Goal: Contribute content: Contribute content

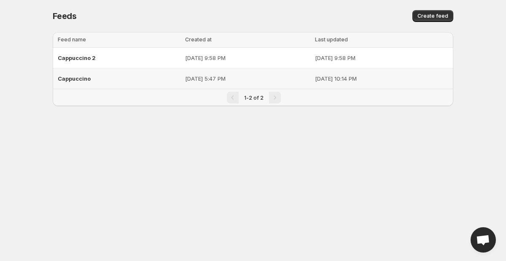
click at [73, 77] on span "Cappuccino" at bounding box center [74, 78] width 33 height 7
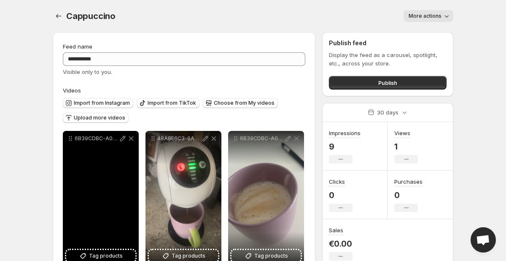
scroll to position [26, 0]
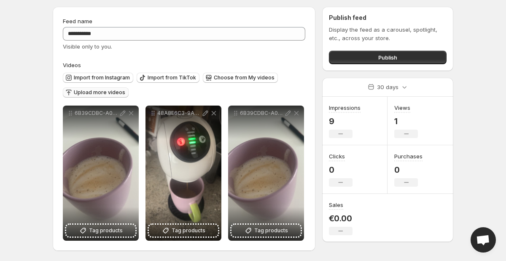
click at [90, 92] on span "Upload more videos" at bounding box center [99, 92] width 51 height 7
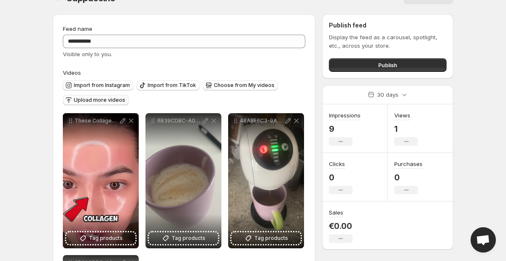
scroll to position [0, 0]
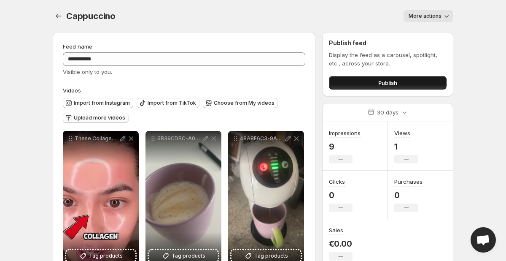
click at [372, 81] on button "Publish" at bounding box center [388, 83] width 118 height 14
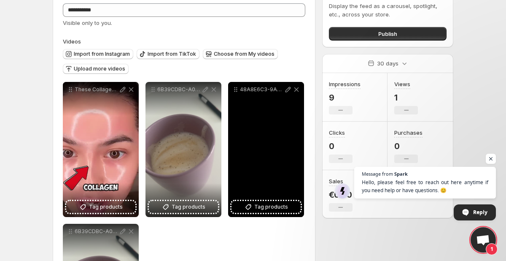
scroll to position [58, 0]
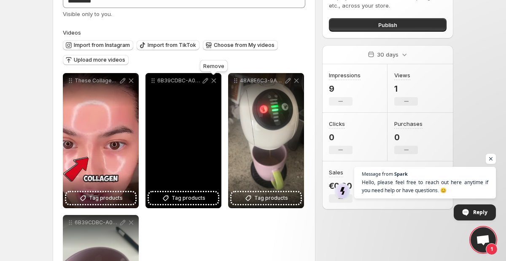
click at [215, 80] on icon at bounding box center [214, 80] width 8 height 8
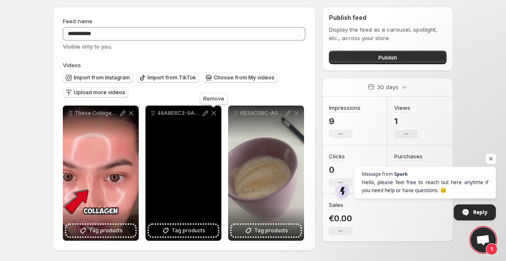
click at [214, 113] on icon at bounding box center [214, 113] width 5 height 5
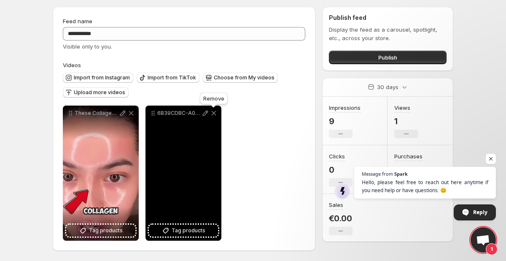
click at [214, 113] on icon at bounding box center [214, 113] width 5 height 5
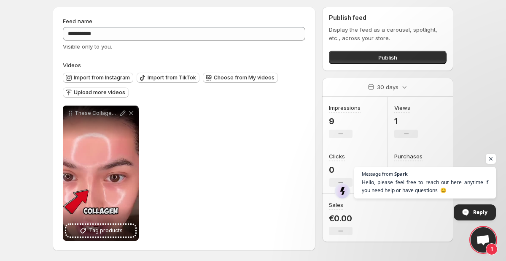
click at [248, 128] on div "**********" at bounding box center [184, 173] width 243 height 135
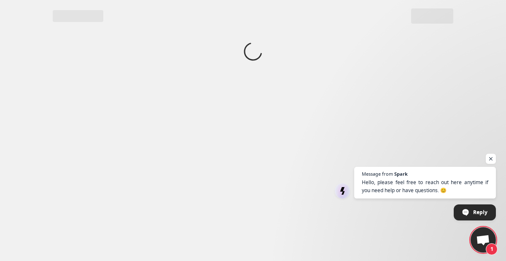
scroll to position [0, 0]
